Goal: Task Accomplishment & Management: Manage account settings

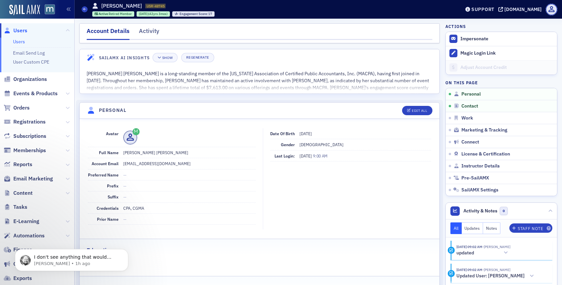
scroll to position [78, 0]
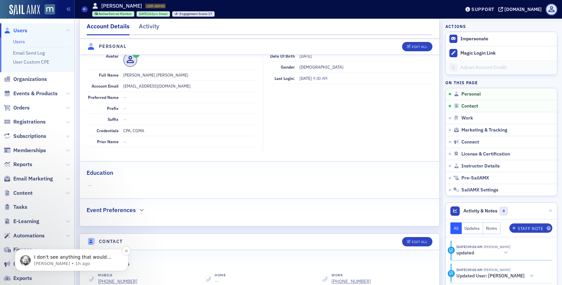
click at [81, 264] on p "Aidan • 1h ago" at bounding box center [77, 264] width 86 height 6
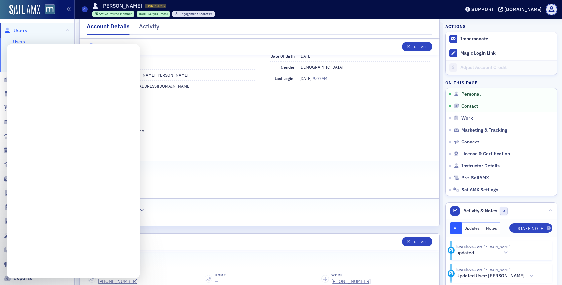
scroll to position [0, 0]
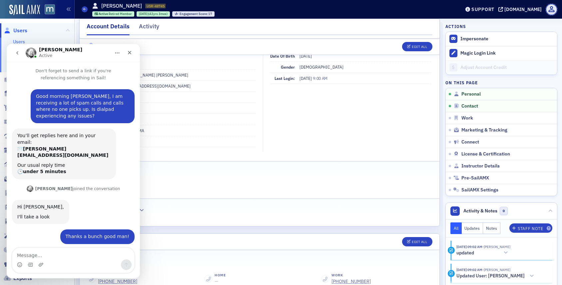
click at [166, 58] on span at bounding box center [189, 60] width 133 height 14
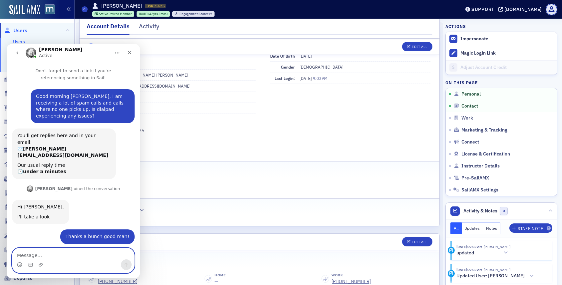
click at [33, 263] on icon "Gif picker" at bounding box center [30, 264] width 5 height 5
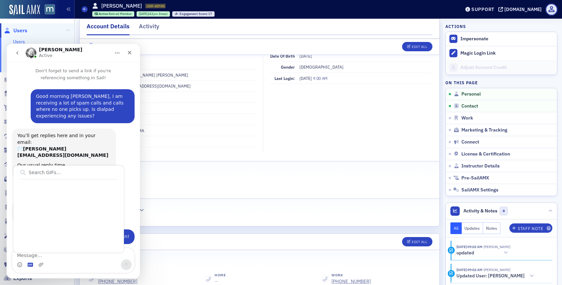
click at [118, 137] on div "You’ll get replies here and in your email: ✉️ justin@macpa.org Our usual reply …" at bounding box center [73, 157] width 123 height 56
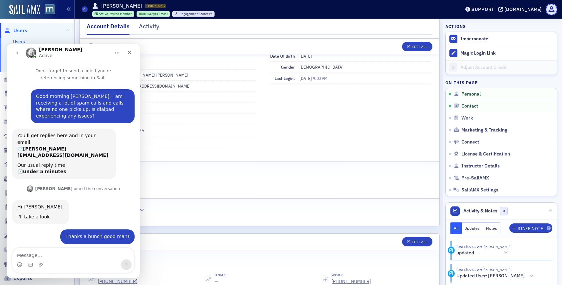
click at [53, 260] on div "Intercom messenger" at bounding box center [73, 265] width 122 height 11
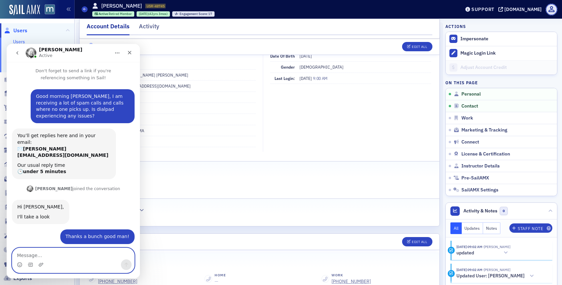
click at [52, 255] on textarea "Message…" at bounding box center [73, 253] width 122 height 11
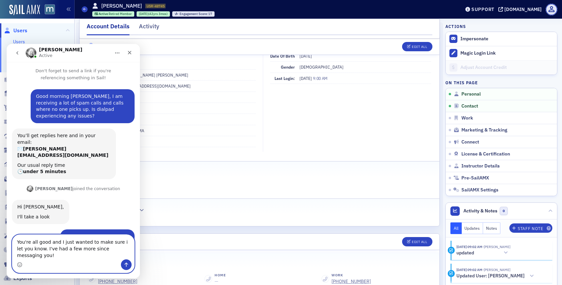
type textarea "You're all good and I just wanted to make sure i let you know. I've had a few m…"
click at [124, 264] on icon "Send a message…" at bounding box center [126, 264] width 5 height 5
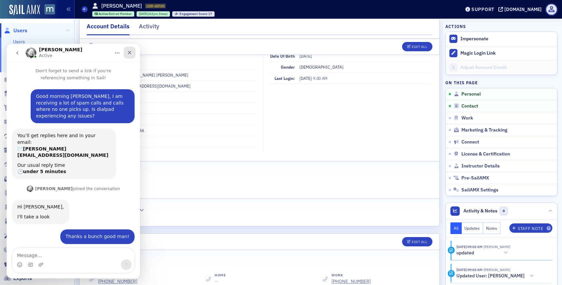
click at [131, 52] on icon "Close" at bounding box center [129, 52] width 5 height 5
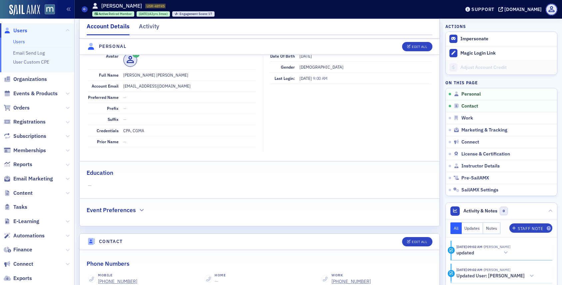
click at [16, 32] on span "Users" at bounding box center [20, 30] width 14 height 7
click at [27, 31] on span "Users" at bounding box center [37, 30] width 74 height 14
click at [21, 29] on span "Users" at bounding box center [20, 30] width 14 height 7
click at [30, 30] on span "Users" at bounding box center [37, 30] width 74 height 14
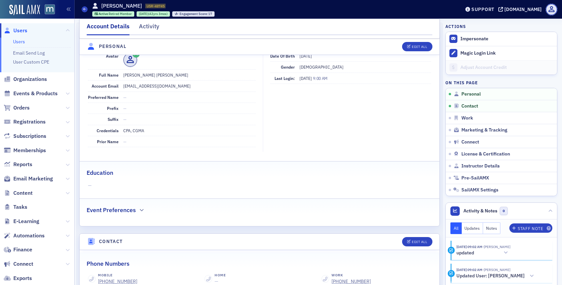
click at [22, 31] on span "Users" at bounding box center [20, 30] width 14 height 7
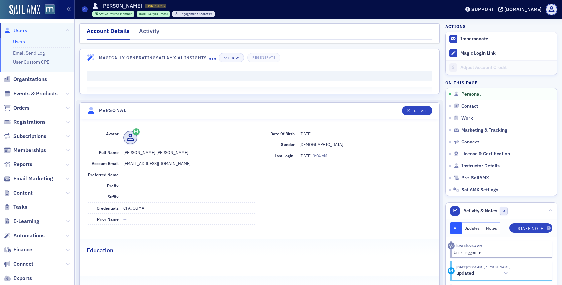
click at [17, 29] on span "Users" at bounding box center [20, 30] width 14 height 7
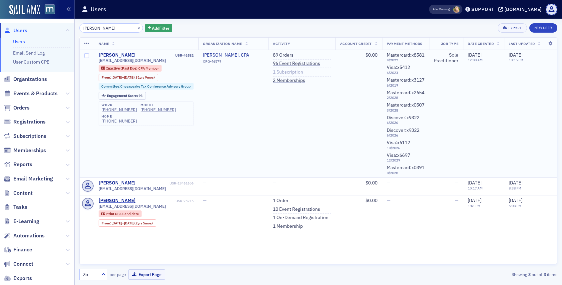
type input "milbourne"
click at [284, 72] on link "1 Subscription" at bounding box center [288, 72] width 30 height 6
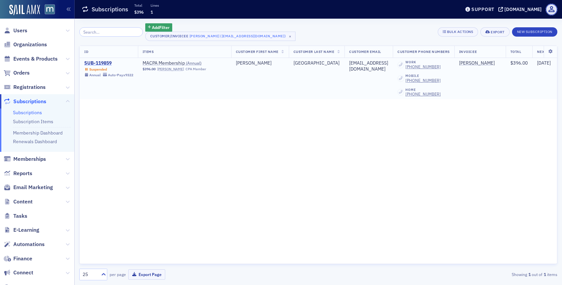
click at [102, 64] on div "SUB-119859" at bounding box center [108, 63] width 49 height 6
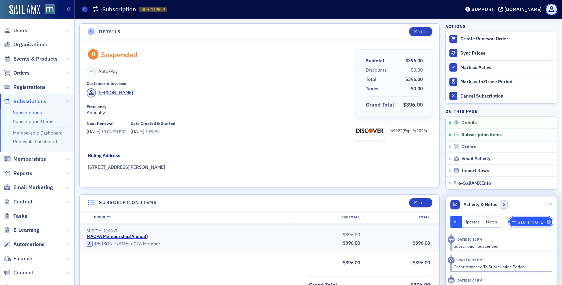
click at [529, 223] on div "Staff Note" at bounding box center [530, 223] width 25 height 4
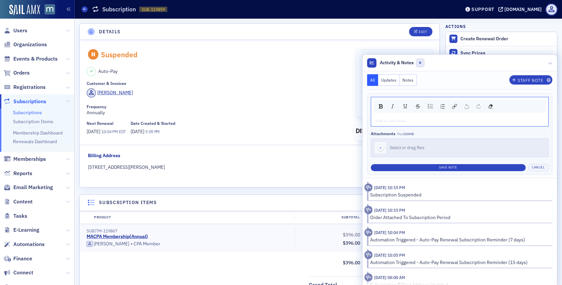
click at [394, 121] on div "rdw-editor" at bounding box center [460, 121] width 168 height 6
click at [376, 122] on span "Member is facing health issues and will pay one he settles and is able to recov…" at bounding box center [450, 120] width 149 height 5
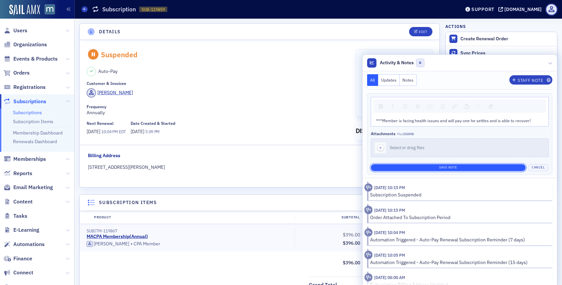
click at [450, 165] on button "Save Note" at bounding box center [448, 167] width 155 height 7
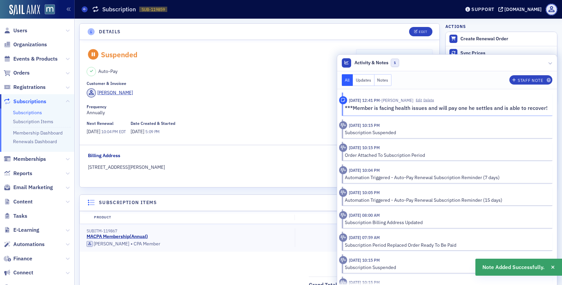
click at [324, 87] on div "Customer & Invoicee Stacey Milbourne" at bounding box center [219, 90] width 265 height 19
click at [549, 65] on div at bounding box center [550, 62] width 4 height 7
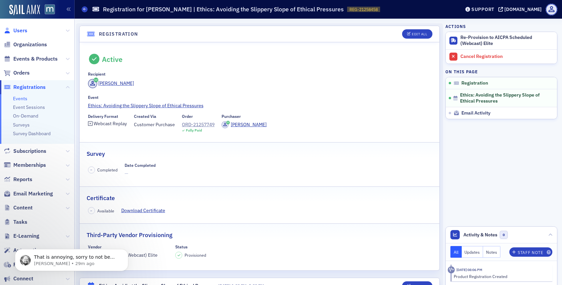
click at [18, 31] on span "Users" at bounding box center [20, 30] width 14 height 7
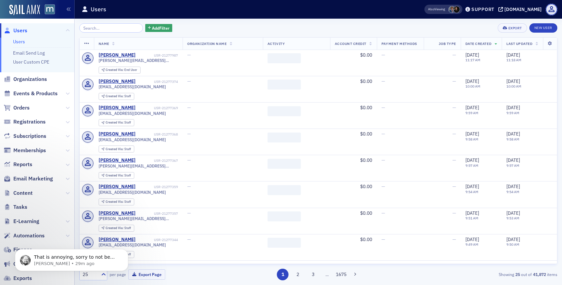
click at [110, 26] on input "search" at bounding box center [111, 27] width 64 height 9
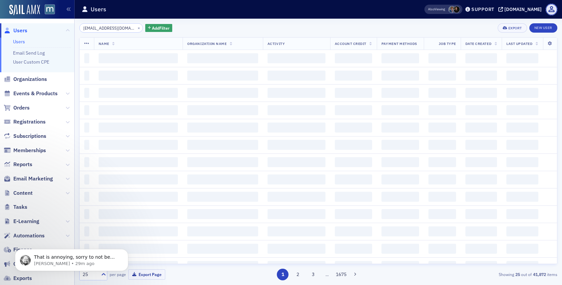
scroll to position [0, 12]
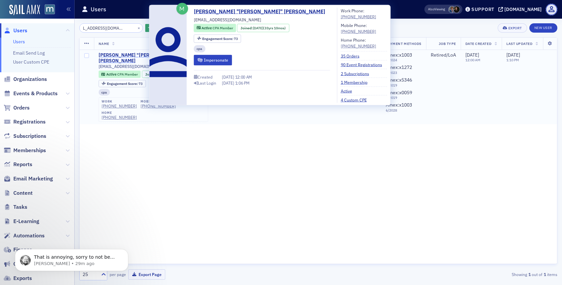
type input "jamesschiavone@comcast.net"
click at [134, 56] on div "James "Jim" Schiavone" at bounding box center [144, 58] width 90 height 12
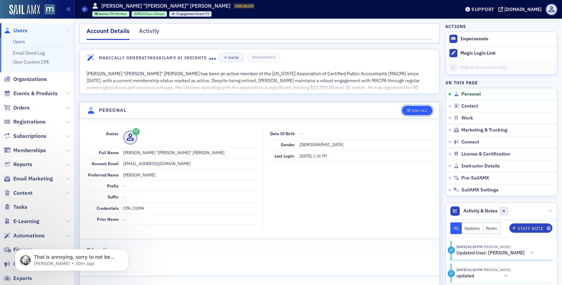
click at [414, 111] on div "Edit All" at bounding box center [419, 111] width 15 height 4
select select "US"
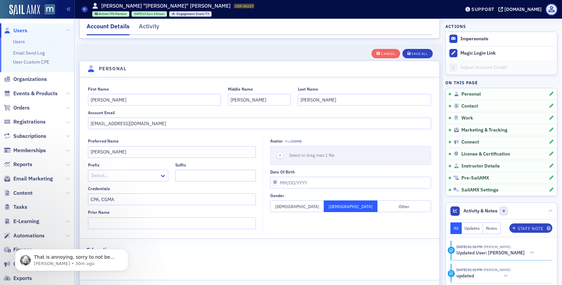
scroll to position [78, 0]
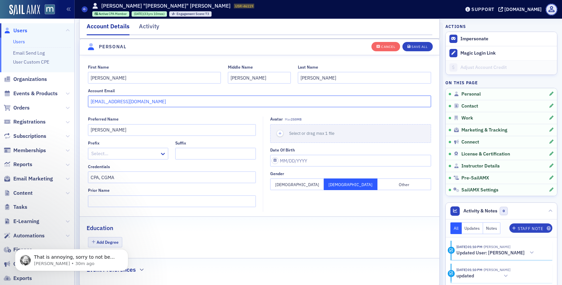
click at [133, 100] on input "jamesschiavone@comcast.net" at bounding box center [259, 102] width 343 height 12
paste input "js1915@gmail.com"
type input "[EMAIL_ADDRESS][DOMAIN_NAME]"
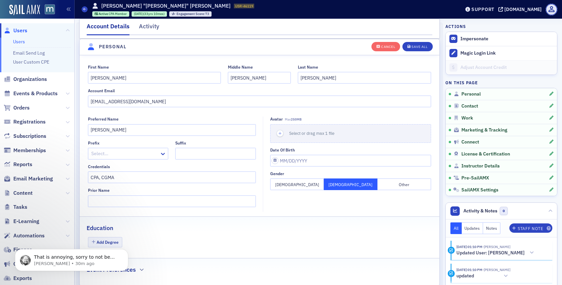
click at [411, 52] on div "Cancel Save All" at bounding box center [401, 46] width 61 height 14
click at [412, 48] on div "Save All" at bounding box center [419, 47] width 16 height 4
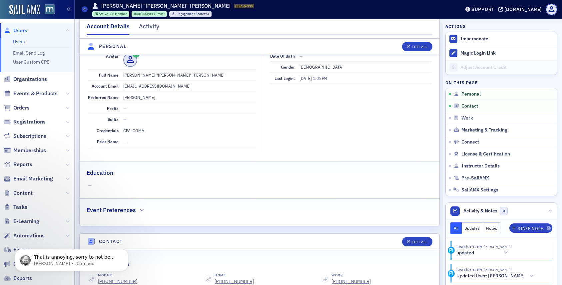
click at [19, 29] on span "Users" at bounding box center [20, 30] width 14 height 7
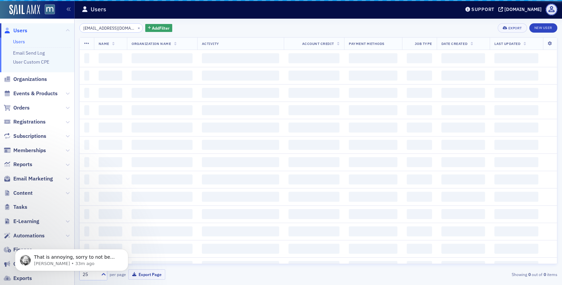
scroll to position [0, 12]
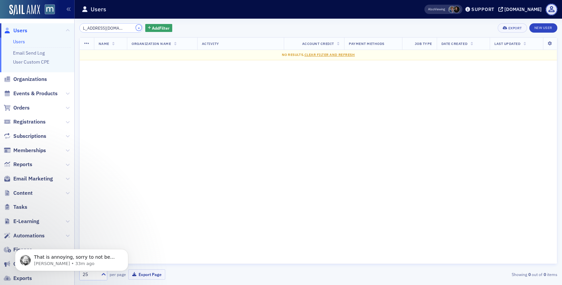
click at [136, 26] on button "×" at bounding box center [139, 28] width 6 height 6
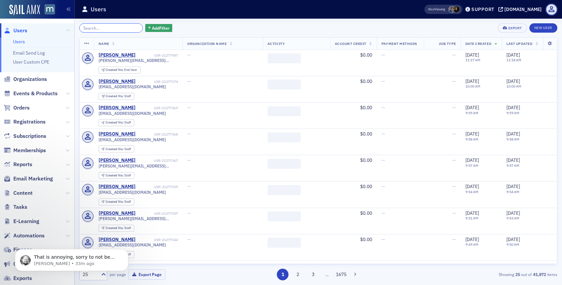
click at [126, 26] on input "search" at bounding box center [111, 27] width 64 height 9
paste input "[EMAIL_ADDRESS][DOMAIN_NAME]"
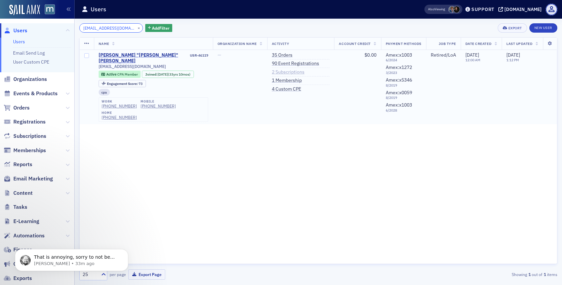
type input "[EMAIL_ADDRESS][DOMAIN_NAME]"
click at [287, 73] on link "2 Subscriptions" at bounding box center [288, 72] width 33 height 6
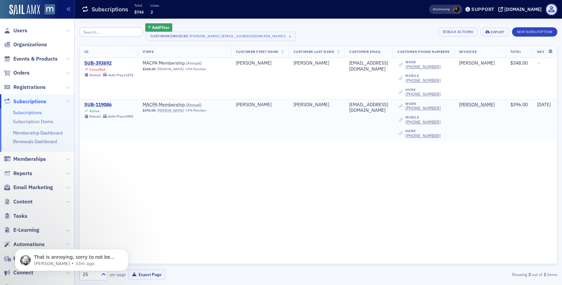
click at [103, 104] on div "SUB-119086" at bounding box center [108, 105] width 49 height 6
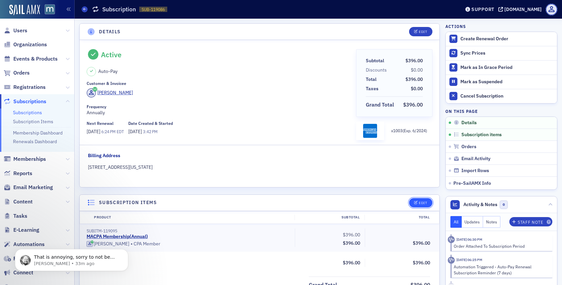
click at [417, 201] on icon "button" at bounding box center [416, 203] width 4 height 4
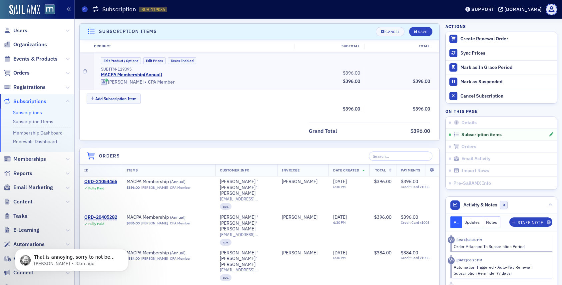
scroll to position [172, 0]
click at [134, 57] on button "Edit Product / Options" at bounding box center [121, 59] width 40 height 7
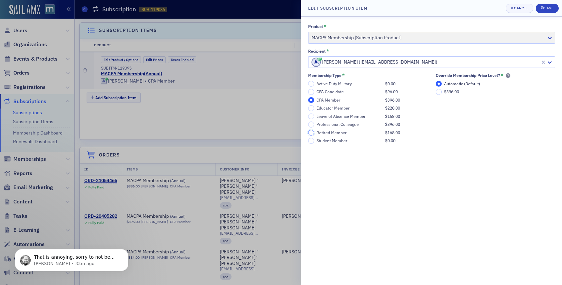
click at [311, 132] on input "Retired Member $168.00" at bounding box center [311, 133] width 6 height 6
click at [542, 2] on header "Edit Subscription Item Cancel Save" at bounding box center [431, 8] width 261 height 17
click at [543, 9] on icon "submit" at bounding box center [542, 7] width 3 height 3
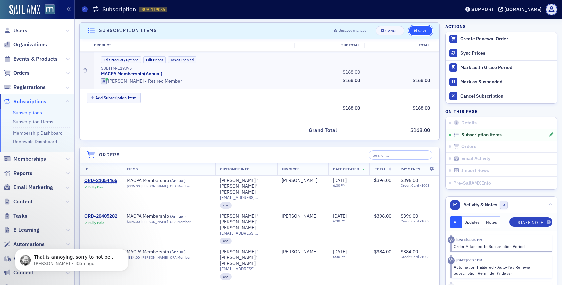
click at [423, 28] on button "Save" at bounding box center [420, 30] width 23 height 9
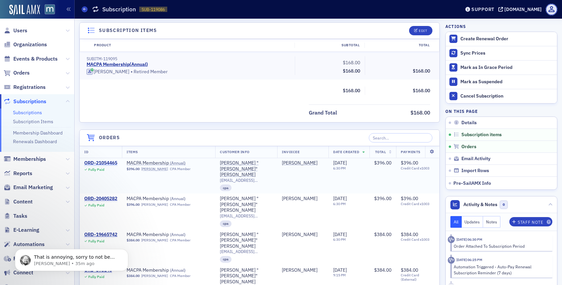
click at [95, 164] on div "ORD-21054465" at bounding box center [100, 163] width 33 height 6
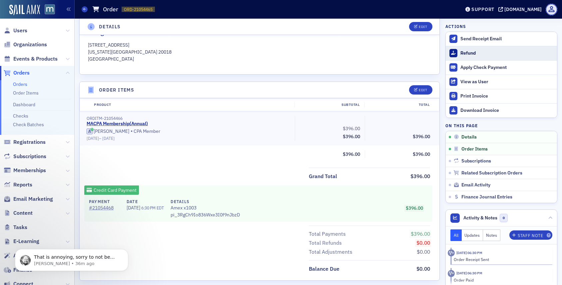
click at [455, 49] on div at bounding box center [453, 53] width 8 height 8
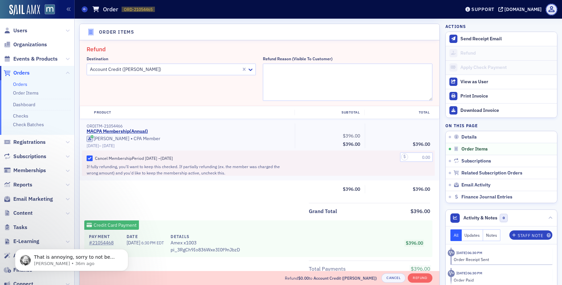
scroll to position [232, 0]
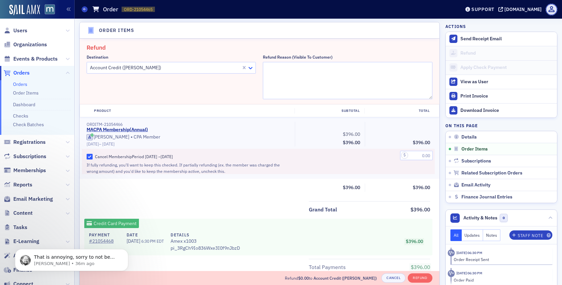
click at [250, 68] on icon at bounding box center [251, 68] width 4 height 2
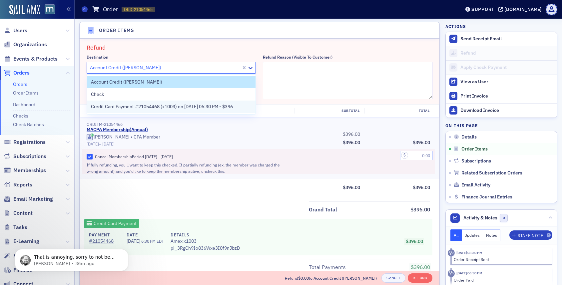
click at [206, 106] on span "Credit Card Payment #21054468 (x1003) on 7/1/2025 06:30 PM - $396" at bounding box center [162, 106] width 142 height 7
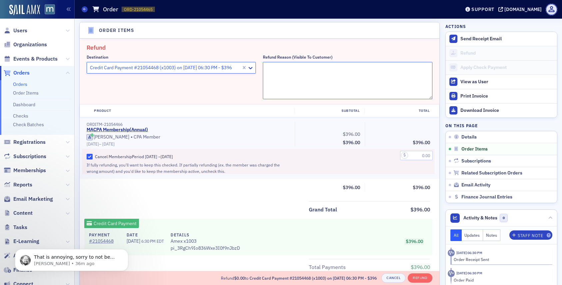
click at [297, 98] on textarea "Refund Reason (Visible to Customer)" at bounding box center [347, 80] width 169 height 37
type textarea "Member had retired."
click at [418, 157] on input "text" at bounding box center [416, 155] width 33 height 9
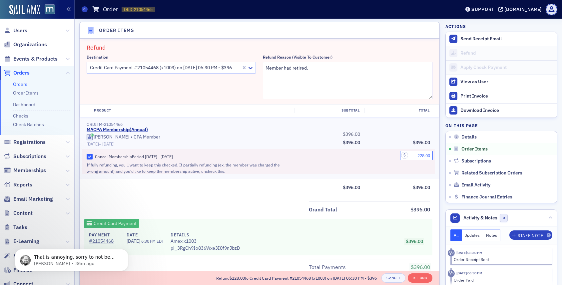
type input "228.00"
click at [90, 156] on input "Cancel Membership Period 7/1/2025 – 7/1/2026" at bounding box center [90, 157] width 6 height 6
checkbox input "false"
click at [419, 280] on button "Refund" at bounding box center [420, 278] width 24 height 9
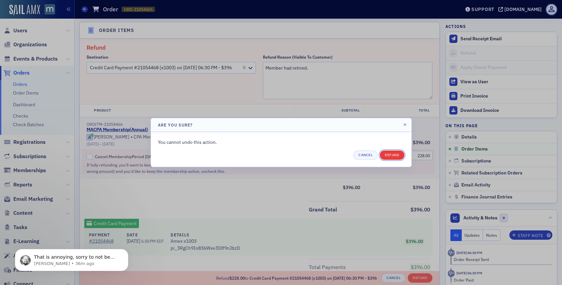
click at [399, 154] on button "Refund" at bounding box center [392, 155] width 24 height 9
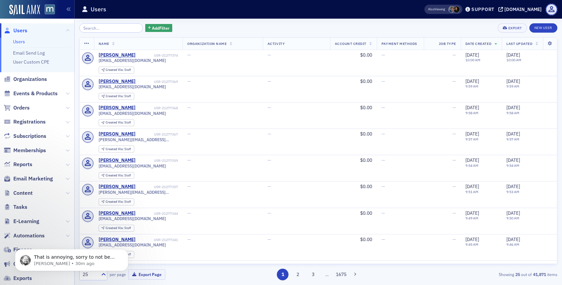
click at [94, 27] on input "search" at bounding box center [111, 27] width 64 height 9
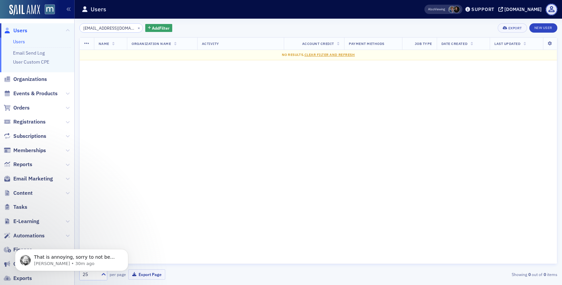
type input "[EMAIL_ADDRESS][DOMAIN_NAME]"
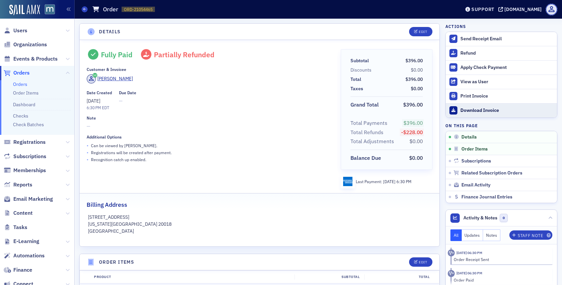
click at [476, 108] on div "Download Invoice" at bounding box center [506, 111] width 93 height 6
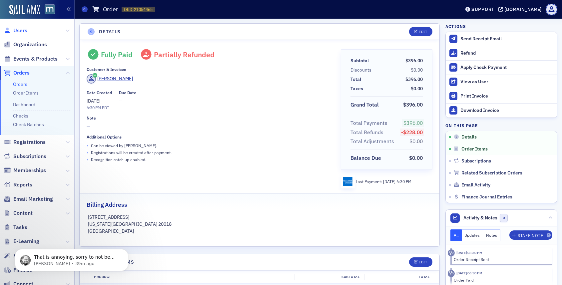
click at [25, 33] on span "Users" at bounding box center [20, 30] width 14 height 7
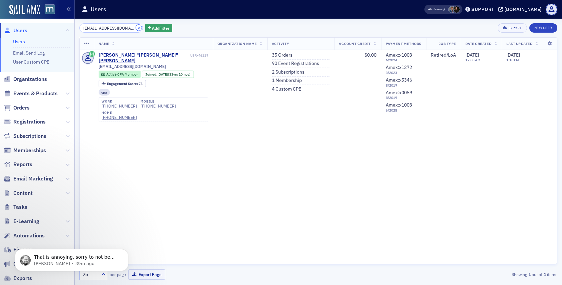
click at [136, 29] on button "×" at bounding box center [139, 28] width 6 height 6
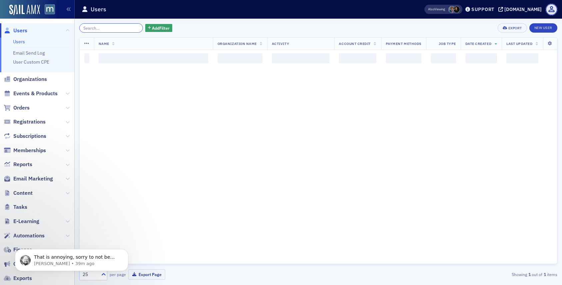
click at [128, 29] on input "search" at bounding box center [111, 27] width 64 height 9
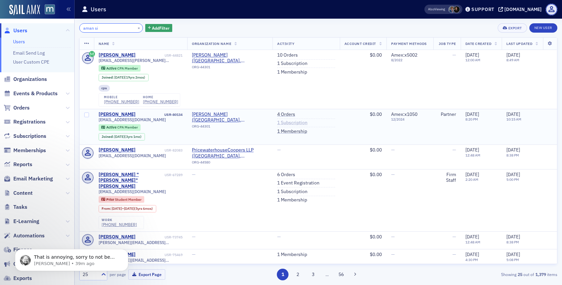
type input "aman si"
click at [298, 124] on link "1 Subscription" at bounding box center [292, 123] width 30 height 6
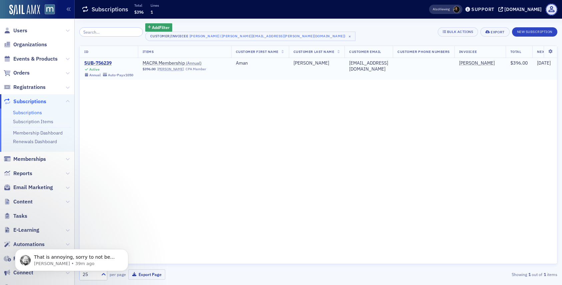
click at [104, 61] on div "SUB-756239" at bounding box center [108, 63] width 49 height 6
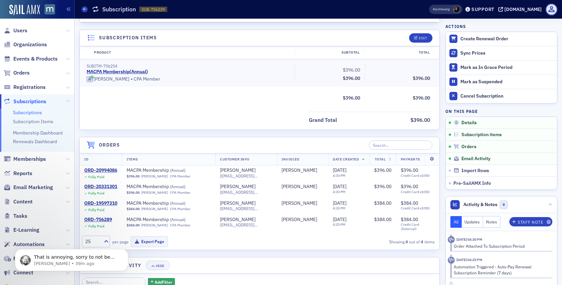
scroll to position [189, 0]
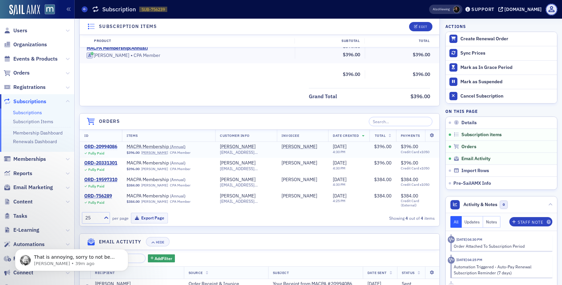
click at [101, 145] on div "ORD-20994086" at bounding box center [100, 147] width 33 height 6
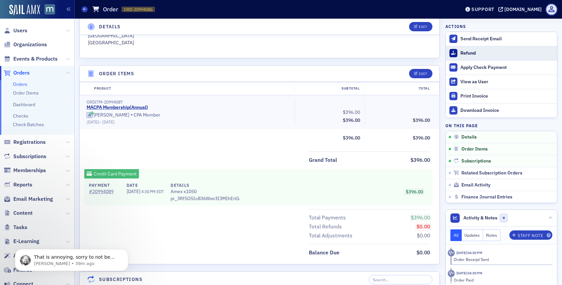
click at [461, 54] on div "Refund" at bounding box center [506, 53] width 93 height 6
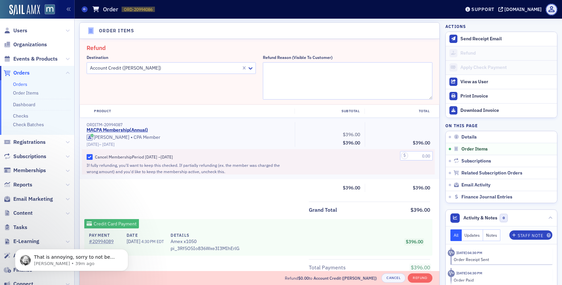
scroll to position [232, 0]
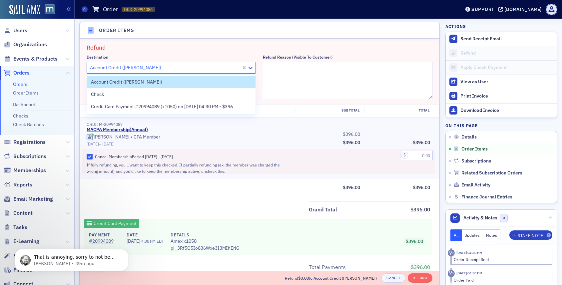
click at [254, 65] on icon at bounding box center [250, 68] width 7 height 7
click at [233, 104] on span "Credit Card Payment #20994089 (x1050) on [DATE] 04:30 PM - $396" at bounding box center [162, 106] width 142 height 7
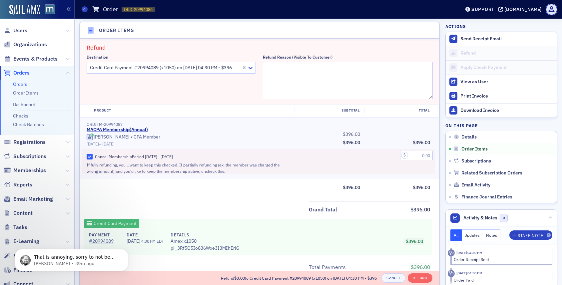
click at [270, 78] on textarea "Refund Reason (Visible to Customer)" at bounding box center [347, 80] width 169 height 37
type textarea "Duplicate!"
click at [416, 151] on input "text" at bounding box center [416, 155] width 33 height 9
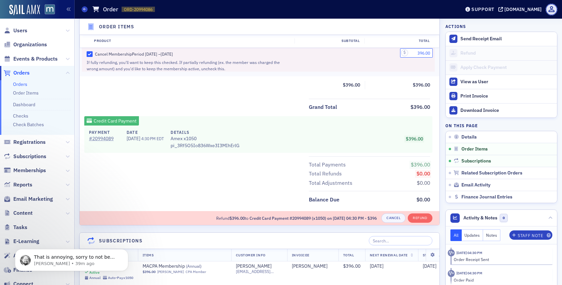
scroll to position [337, 0]
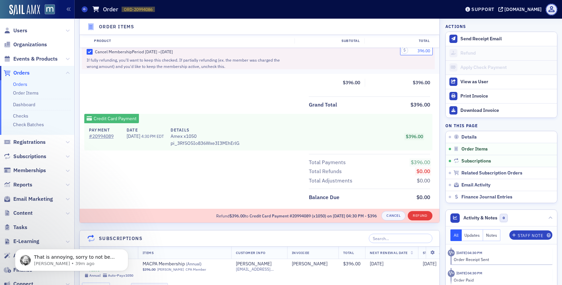
type input "396.00"
click at [420, 214] on button "Refund" at bounding box center [420, 215] width 24 height 9
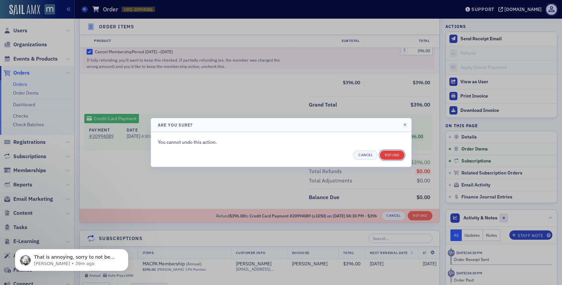
click at [391, 155] on button "Refund" at bounding box center [392, 155] width 24 height 9
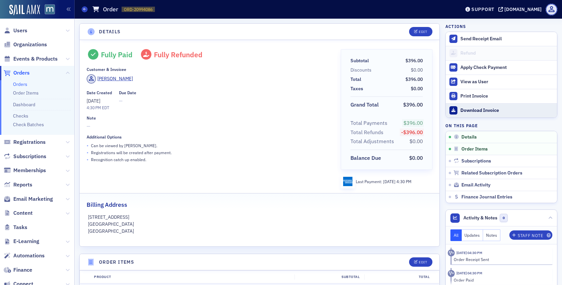
click at [458, 114] on link "Download Invoice" at bounding box center [501, 110] width 111 height 14
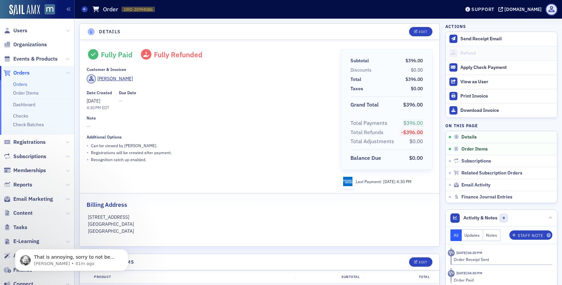
click at [23, 71] on span "Orders" at bounding box center [21, 72] width 16 height 7
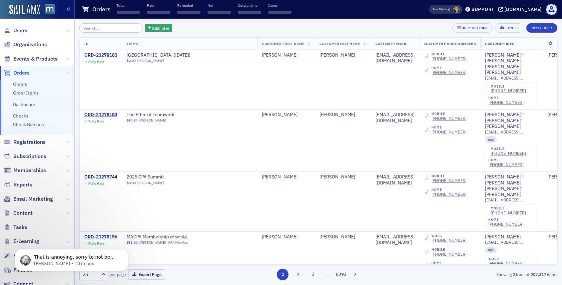
click at [100, 26] on input "search" at bounding box center [111, 27] width 64 height 9
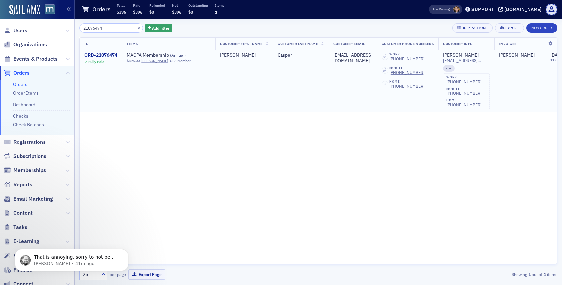
type input "21076474"
click at [110, 54] on div "ORD-21076474" at bounding box center [100, 55] width 33 height 6
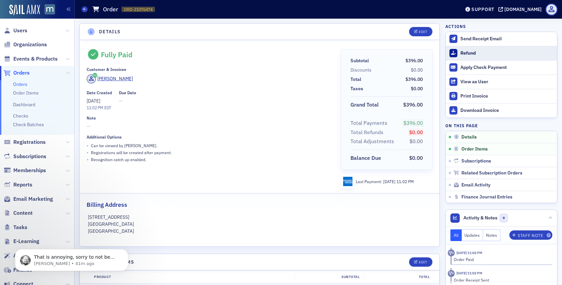
click at [455, 53] on icon at bounding box center [453, 53] width 5 height 4
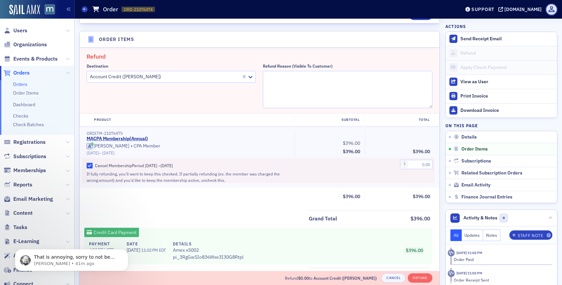
scroll to position [232, 0]
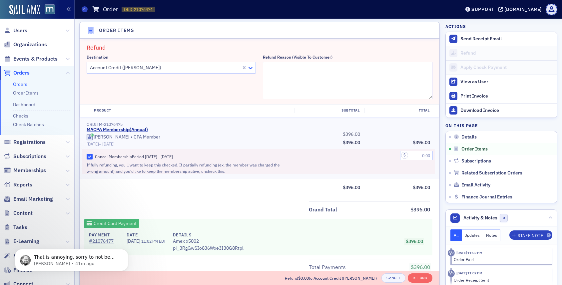
click at [252, 66] on icon at bounding box center [250, 68] width 7 height 7
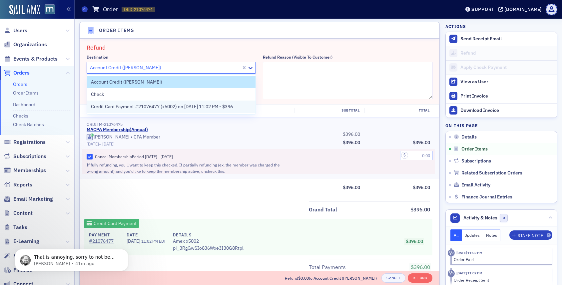
click at [196, 109] on span "Credit Card Payment #21076477 (x5002) on 7/1/2025 11:02 PM - $396" at bounding box center [162, 106] width 142 height 7
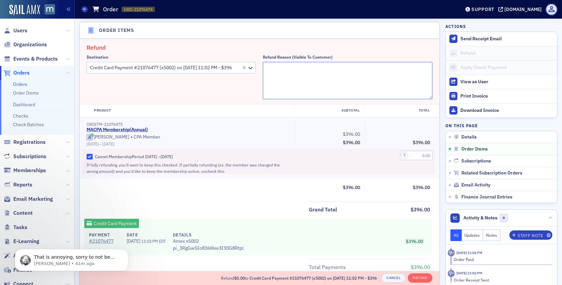
click at [288, 79] on textarea "Refund Reason (Visible to Customer)" at bounding box center [347, 80] width 169 height 37
type textarea "Member no longer works for the firm!"
click at [417, 152] on input "text" at bounding box center [416, 155] width 33 height 9
type input "396.00"
click at [404, 173] on div "396.00" at bounding box center [400, 161] width 70 height 25
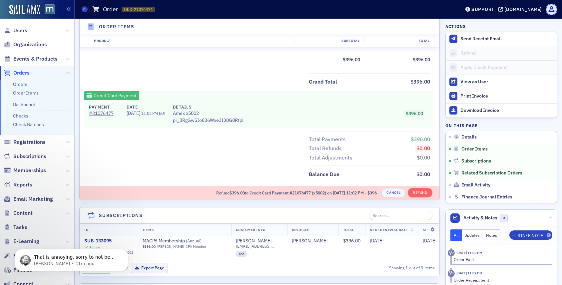
scroll to position [367, 0]
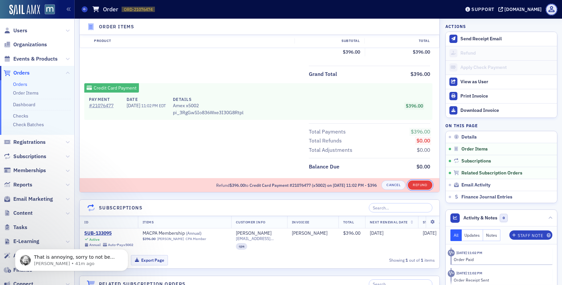
click at [417, 183] on button "Refund" at bounding box center [420, 185] width 24 height 9
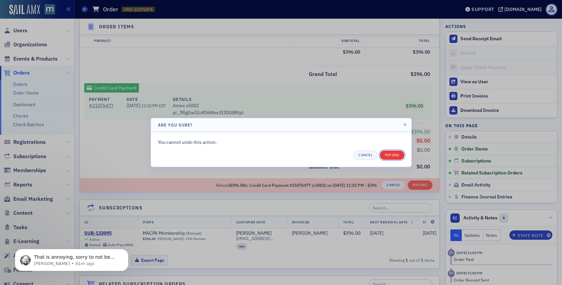
click at [392, 154] on button "Refund" at bounding box center [392, 155] width 24 height 9
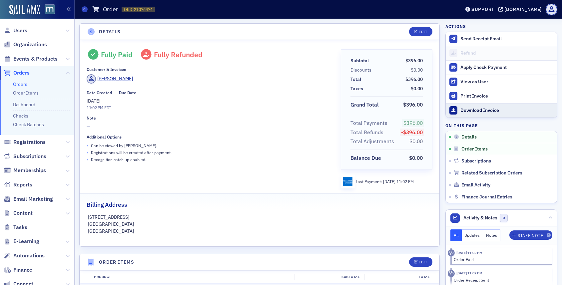
click at [467, 114] on link "Download Invoice" at bounding box center [501, 110] width 111 height 14
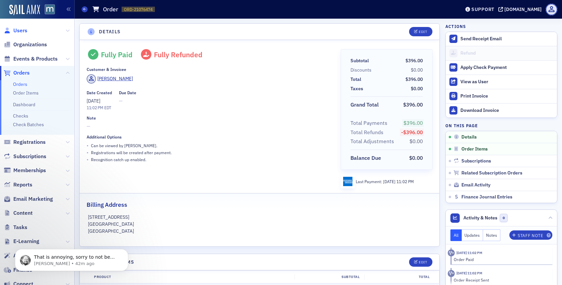
click at [25, 32] on span "Users" at bounding box center [20, 30] width 14 height 7
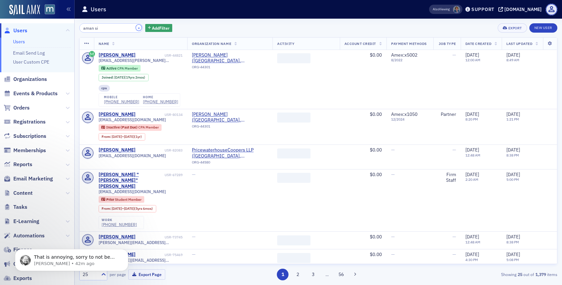
click at [136, 27] on button "×" at bounding box center [139, 28] width 6 height 6
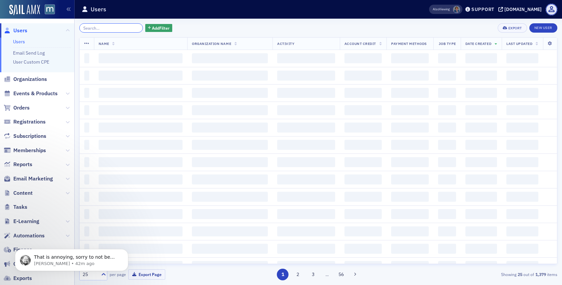
click at [115, 27] on input "search" at bounding box center [111, 27] width 64 height 9
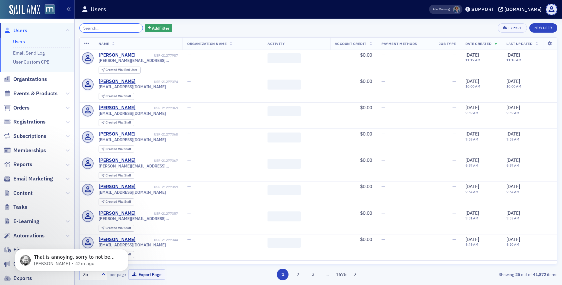
paste input "21030537"
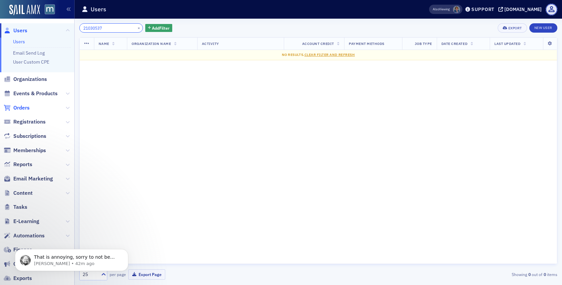
type input "21030537"
click at [22, 109] on span "Orders" at bounding box center [21, 107] width 16 height 7
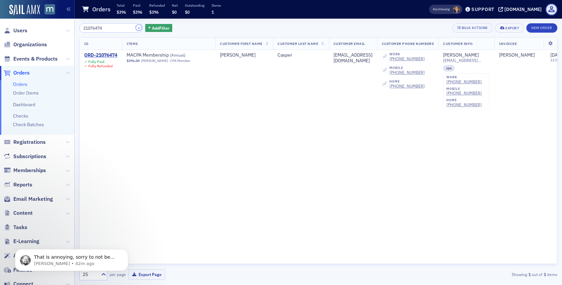
click at [136, 27] on button "×" at bounding box center [139, 28] width 6 height 6
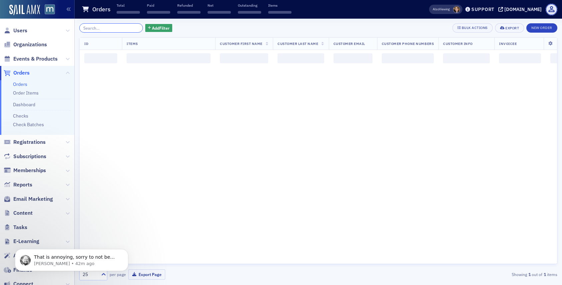
click at [128, 28] on input "search" at bounding box center [111, 27] width 64 height 9
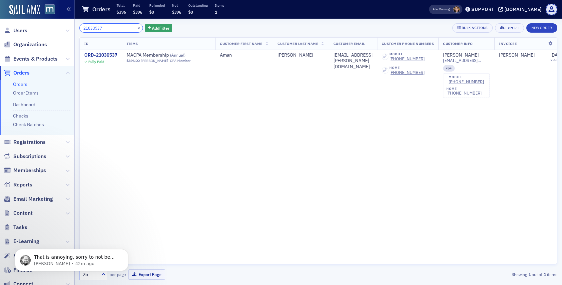
type input "21030537"
click at [21, 31] on span "Users" at bounding box center [20, 30] width 14 height 7
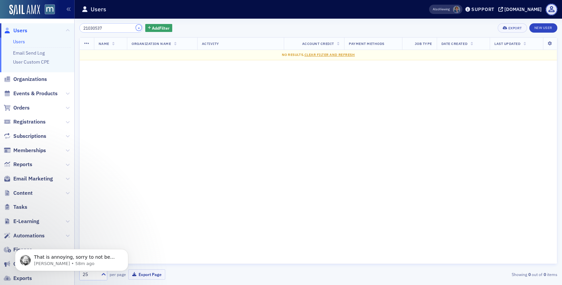
click at [136, 27] on button "×" at bounding box center [139, 28] width 6 height 6
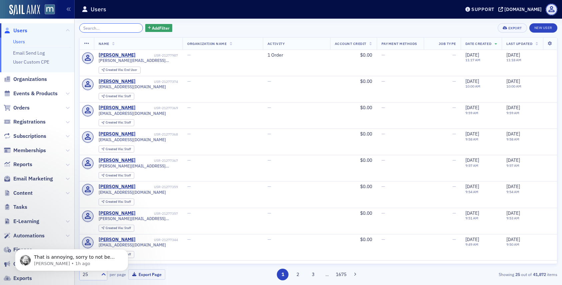
click at [105, 28] on input "search" at bounding box center [111, 27] width 64 height 9
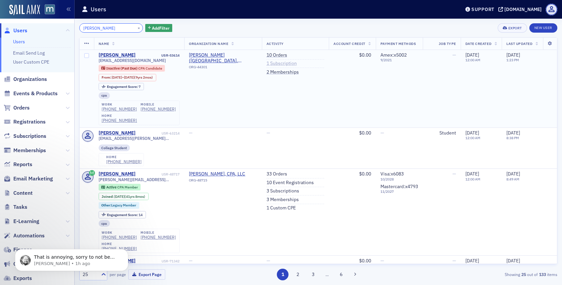
type input "[PERSON_NAME]"
click at [274, 65] on link "1 Subscription" at bounding box center [282, 64] width 30 height 6
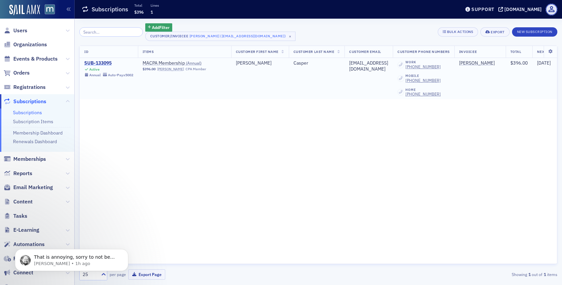
click at [97, 60] on div "SUB-133095" at bounding box center [108, 63] width 49 height 6
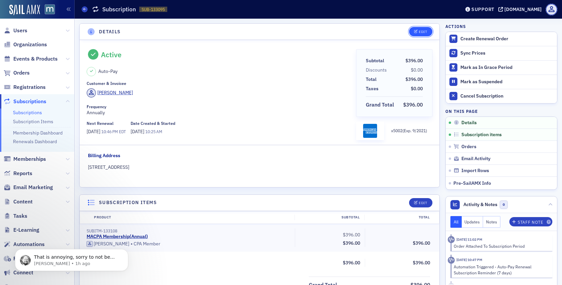
click at [429, 30] on button "Edit" at bounding box center [420, 31] width 23 height 9
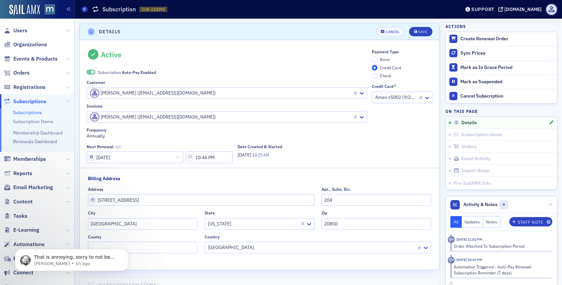
scroll to position [1, 0]
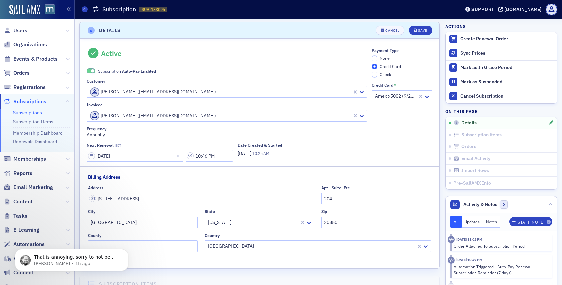
click at [93, 70] on span at bounding box center [93, 71] width 4 height 4
click at [374, 59] on input "None" at bounding box center [375, 58] width 6 height 6
click at [415, 31] on icon "submit" at bounding box center [415, 31] width 3 height 4
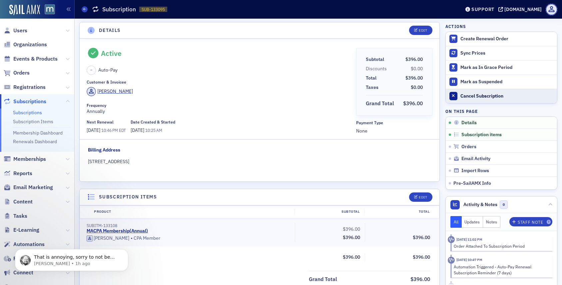
click at [474, 92] on button "Cancel Subscription" at bounding box center [501, 96] width 111 height 14
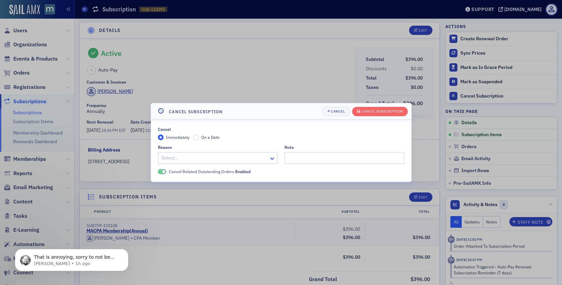
click at [271, 157] on icon at bounding box center [272, 158] width 7 height 7
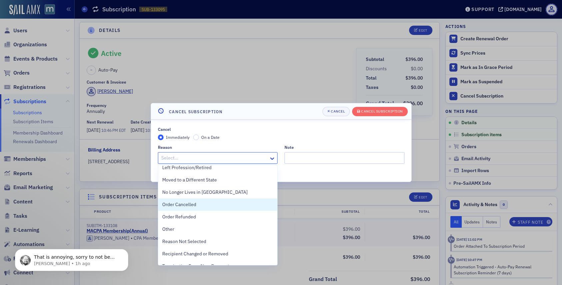
scroll to position [118, 0]
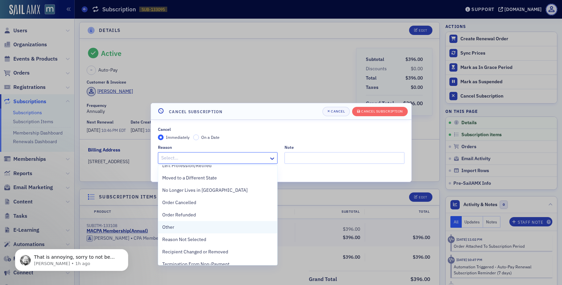
click at [210, 228] on div "Other" at bounding box center [217, 227] width 111 height 7
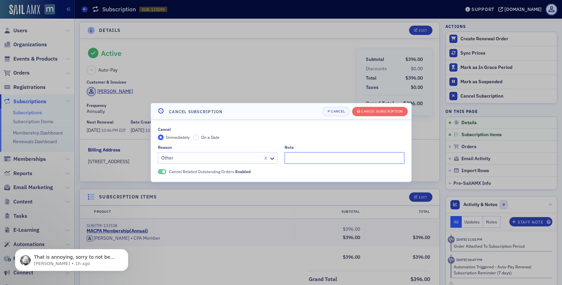
click at [306, 159] on input "Note" at bounding box center [345, 158] width 120 height 12
type input "Left firm! Firm was paying for membership."
click at [388, 113] on div "Cancel Subscription" at bounding box center [382, 112] width 42 height 4
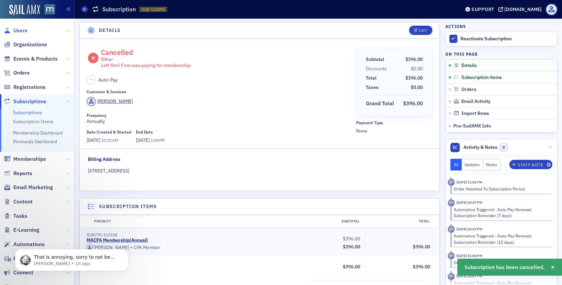
click at [22, 31] on span "Users" at bounding box center [20, 30] width 14 height 7
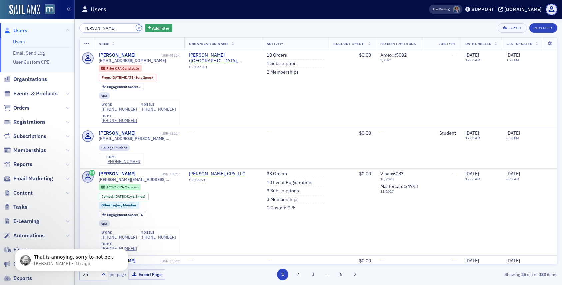
click at [136, 28] on button "×" at bounding box center [139, 28] width 6 height 6
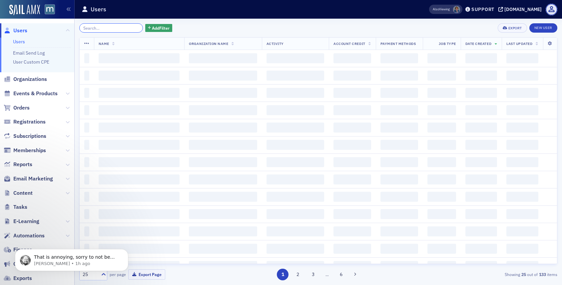
click at [130, 28] on input "search" at bounding box center [111, 27] width 64 height 9
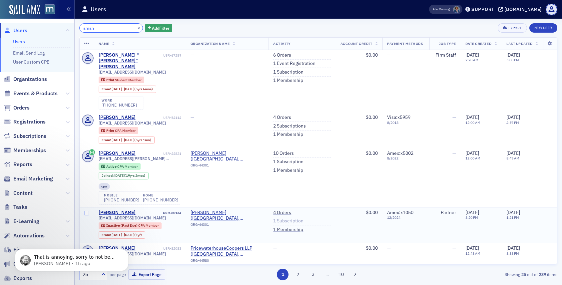
type input "aman"
click at [283, 218] on link "1 Subscription" at bounding box center [288, 221] width 30 height 6
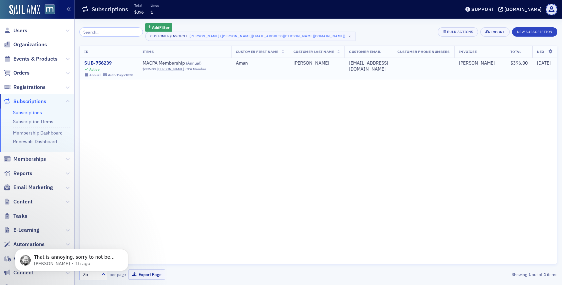
click at [105, 62] on div "SUB-756239" at bounding box center [108, 63] width 49 height 6
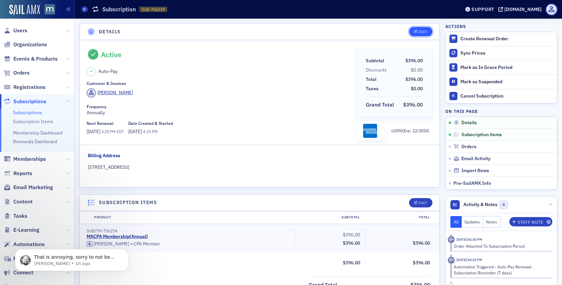
click at [413, 28] on button "Edit" at bounding box center [420, 31] width 23 height 9
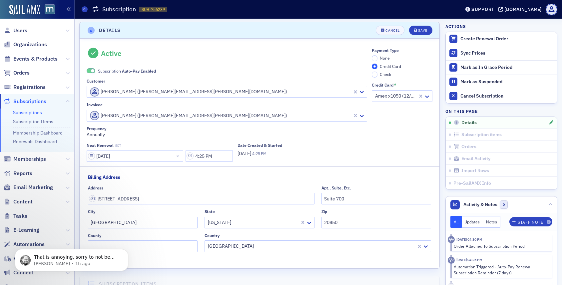
click at [91, 68] on label "Subscription Auto-Pay Enabled" at bounding box center [121, 71] width 69 height 6
click at [91, 70] on span at bounding box center [93, 71] width 4 height 4
click at [374, 57] on input "None" at bounding box center [375, 58] width 6 height 6
click at [417, 31] on icon "submit" at bounding box center [415, 31] width 3 height 4
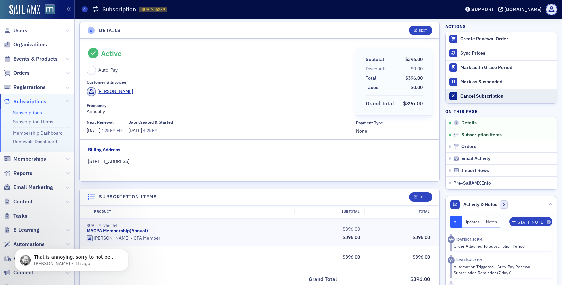
click at [471, 97] on div "Cancel Subscription" at bounding box center [506, 96] width 93 height 6
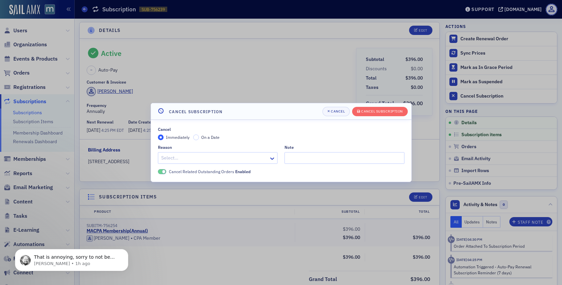
click at [227, 155] on div at bounding box center [215, 158] width 108 height 8
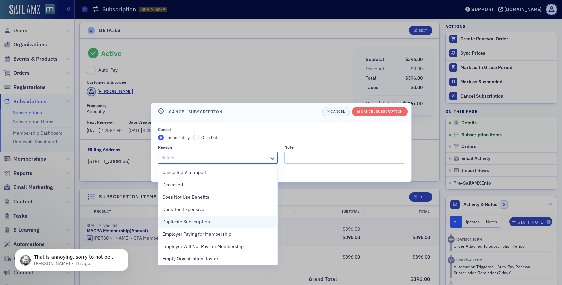
click at [196, 224] on span "Duplicate Subscription" at bounding box center [186, 222] width 48 height 7
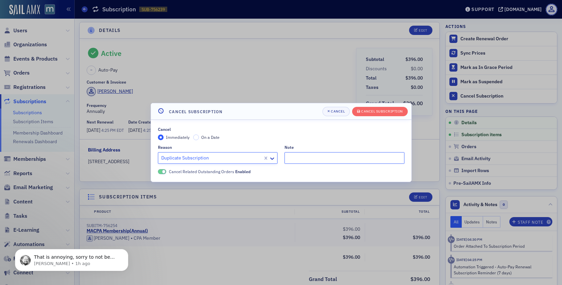
click at [297, 160] on input "Note" at bounding box center [345, 158] width 120 height 12
click at [365, 110] on div "Cancel Subscription" at bounding box center [382, 112] width 42 height 4
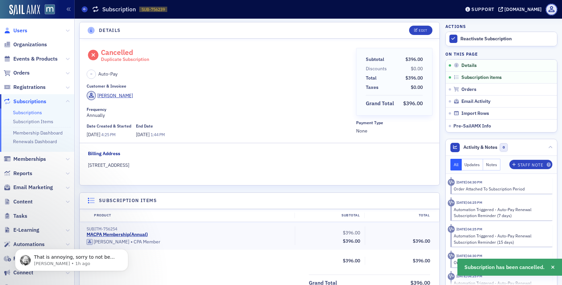
click at [23, 29] on span "Users" at bounding box center [20, 30] width 14 height 7
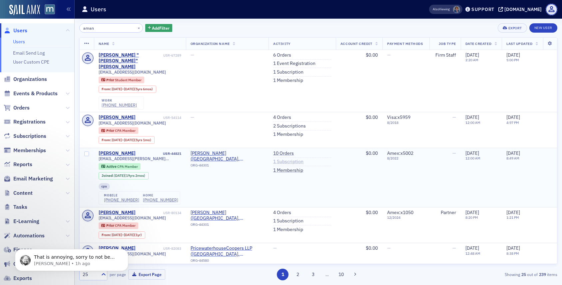
click at [274, 159] on link "1 Subscription" at bounding box center [288, 162] width 30 height 6
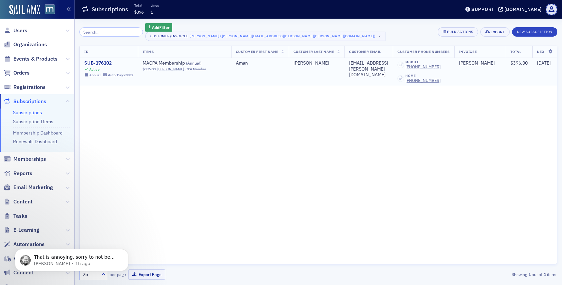
click at [109, 63] on div "SUB-176102" at bounding box center [108, 63] width 49 height 6
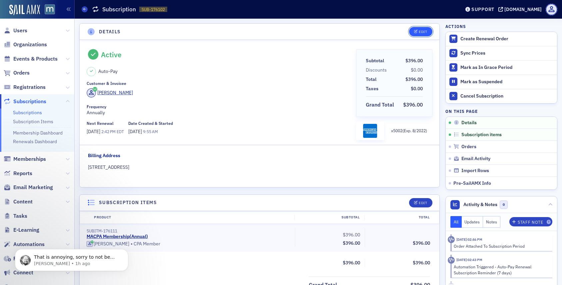
click at [427, 30] on div "Edit" at bounding box center [423, 32] width 8 height 4
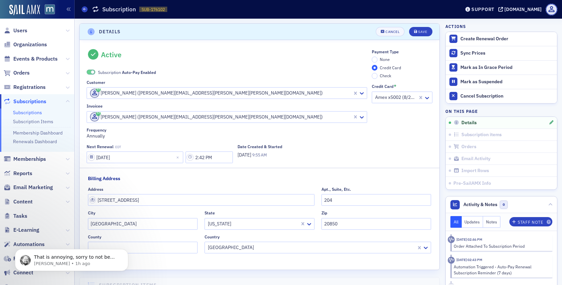
scroll to position [1, 0]
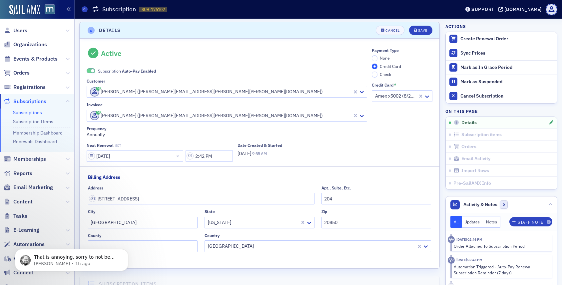
click at [372, 56] on label "None" at bounding box center [381, 58] width 18 height 6
click at [372, 56] on input "None" at bounding box center [375, 58] width 6 height 6
click at [421, 32] on div "Save" at bounding box center [422, 31] width 9 height 4
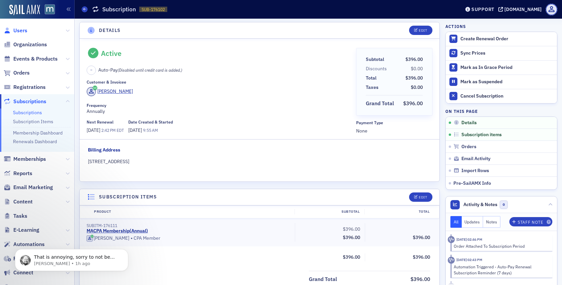
click at [23, 33] on span "Users" at bounding box center [20, 30] width 14 height 7
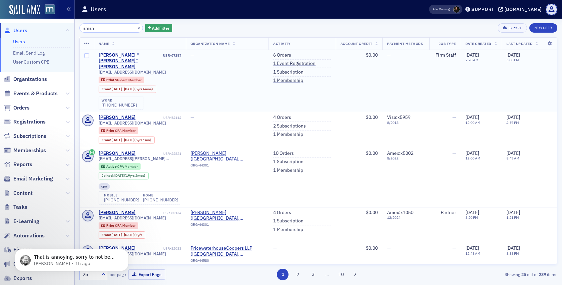
click at [336, 66] on td "$0.00" at bounding box center [359, 81] width 47 height 62
click at [71, 264] on p "[PERSON_NAME] • 1h ago" at bounding box center [77, 264] width 86 height 6
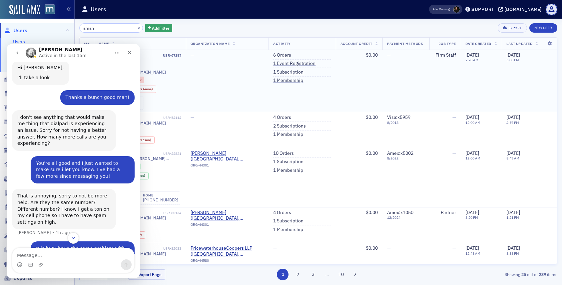
scroll to position [142, 0]
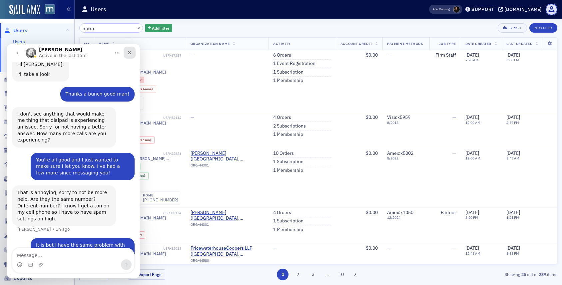
click at [130, 50] on icon "Close" at bounding box center [129, 52] width 5 height 5
